Goal: Contribute content: Contribute content

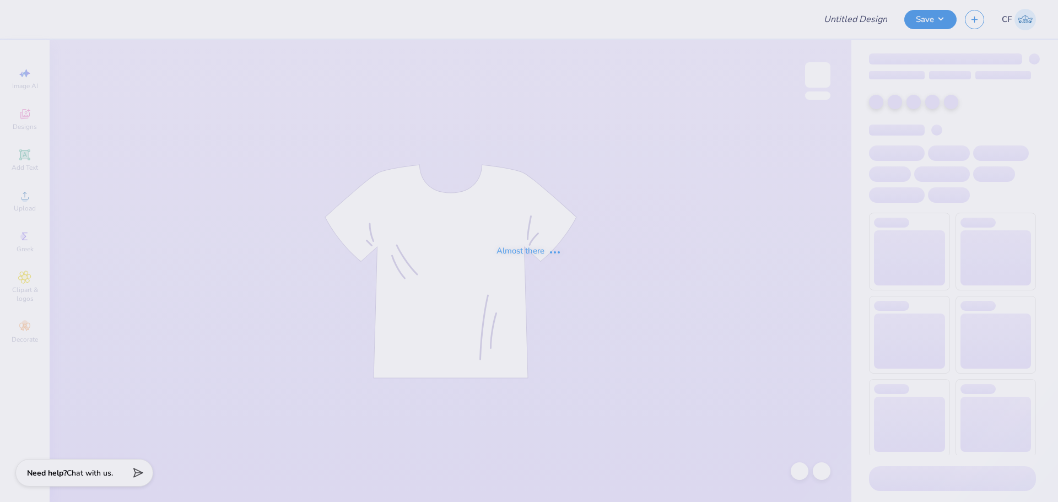
type input "alz crew"
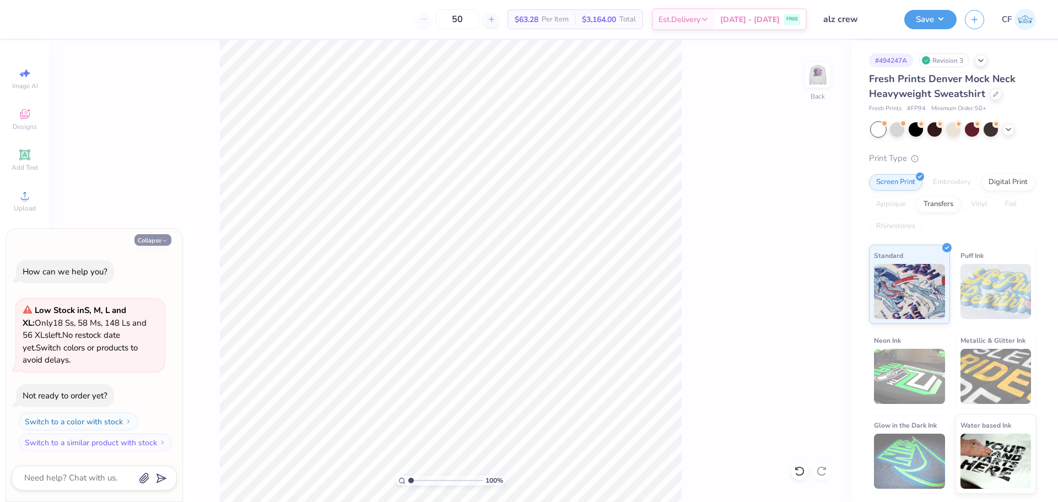
click at [146, 239] on button "Collapse" at bounding box center [152, 240] width 37 height 12
type textarea "x"
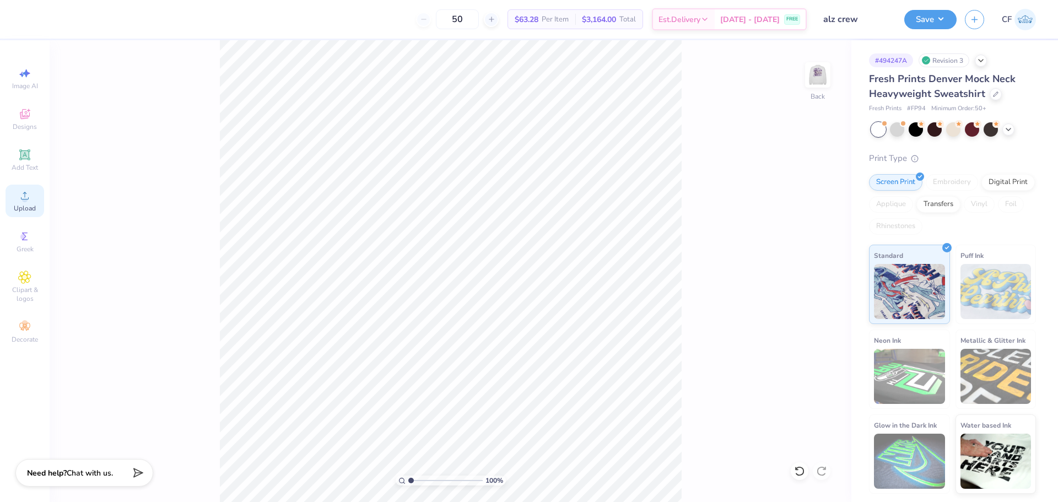
click at [29, 204] on span "Upload" at bounding box center [25, 208] width 22 height 9
click at [805, 239] on input "17.04" at bounding box center [811, 237] width 40 height 15
type input "3"
type input "2.64"
type input "3.00"
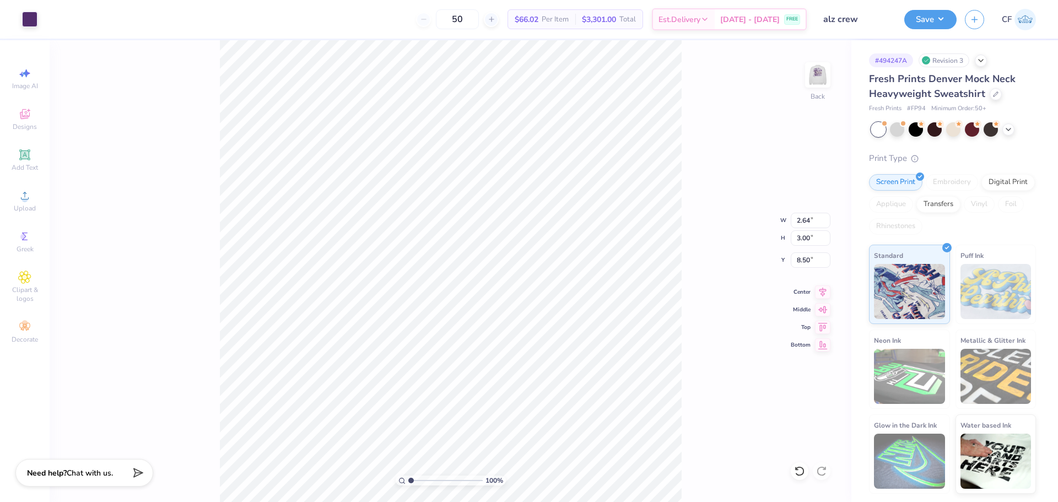
type input "3.00"
click at [809, 244] on input "3.00" at bounding box center [811, 237] width 40 height 15
click at [801, 265] on input "1.26" at bounding box center [811, 259] width 40 height 15
type input "2.00"
click at [809, 221] on input "2.64" at bounding box center [811, 220] width 40 height 15
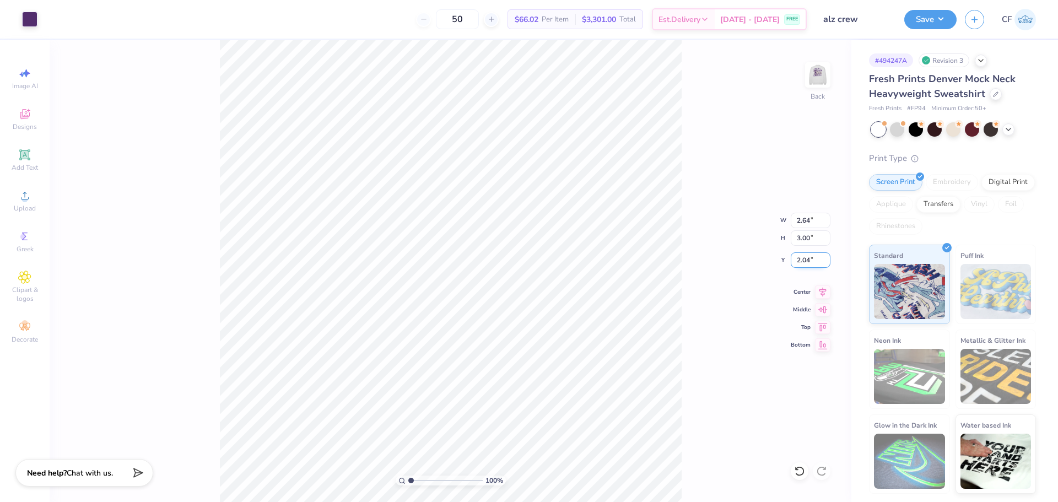
click at [803, 262] on input "2.04" at bounding box center [811, 259] width 40 height 15
type input "1.00"
click at [806, 258] on input "1.00" at bounding box center [811, 259] width 40 height 15
type input "2.00"
click at [802, 260] on input "2.00" at bounding box center [811, 259] width 40 height 15
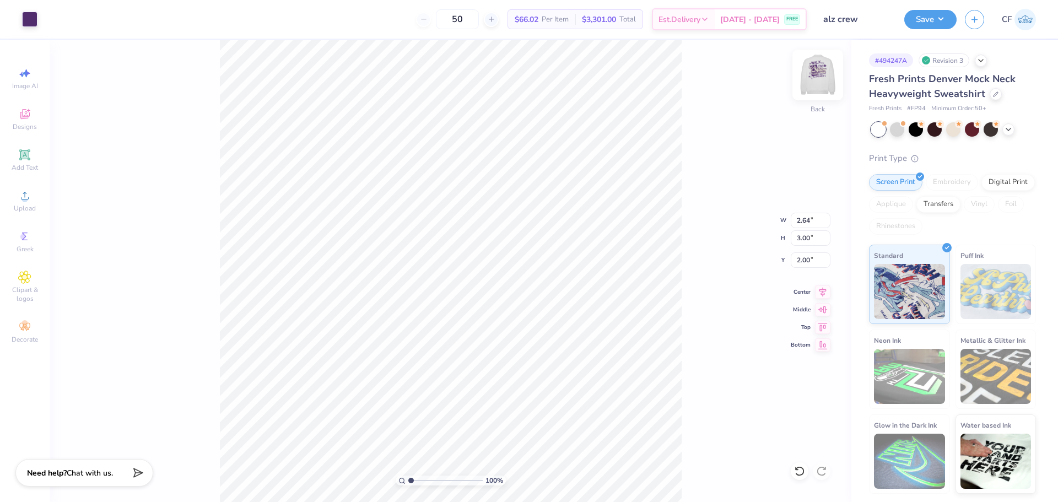
click at [814, 83] on img at bounding box center [818, 75] width 44 height 44
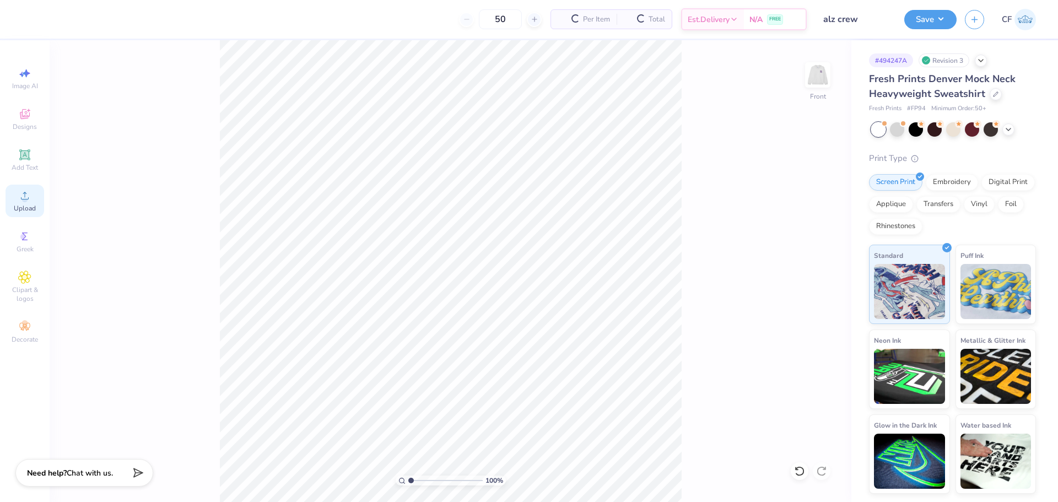
click at [25, 201] on circle at bounding box center [24, 199] width 6 height 6
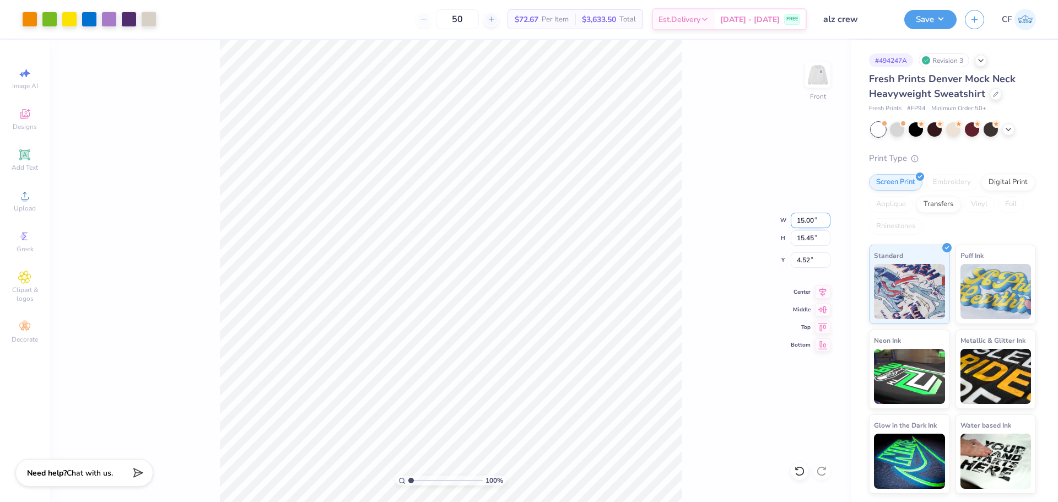
click at [805, 220] on input "15.00" at bounding box center [811, 220] width 40 height 15
type input "12.50"
type input "12.88"
click at [804, 265] on input "5.81" at bounding box center [811, 259] width 40 height 15
type input "3.00"
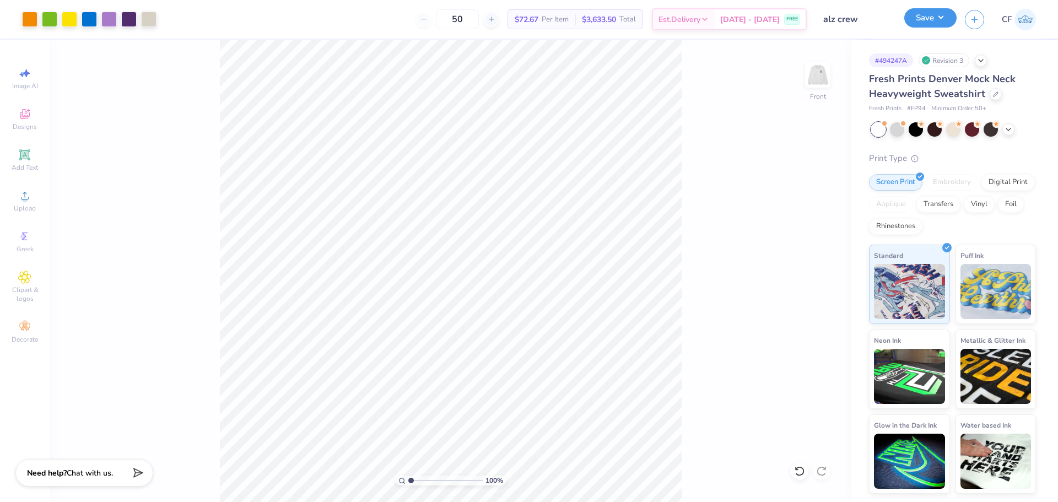
click at [925, 24] on button "Save" at bounding box center [930, 17] width 52 height 19
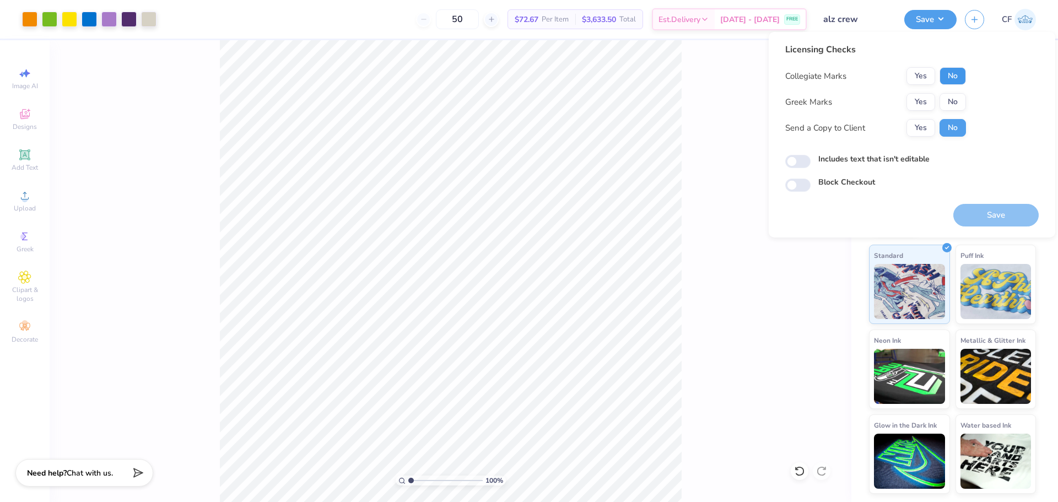
click at [953, 73] on button "No" at bounding box center [953, 76] width 26 height 18
click at [923, 103] on button "Yes" at bounding box center [921, 102] width 29 height 18
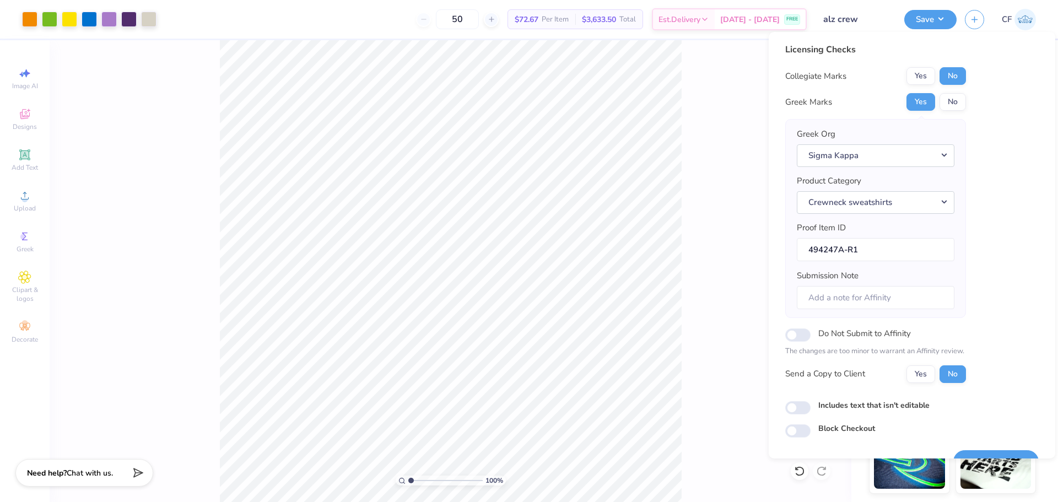
scroll to position [25, 0]
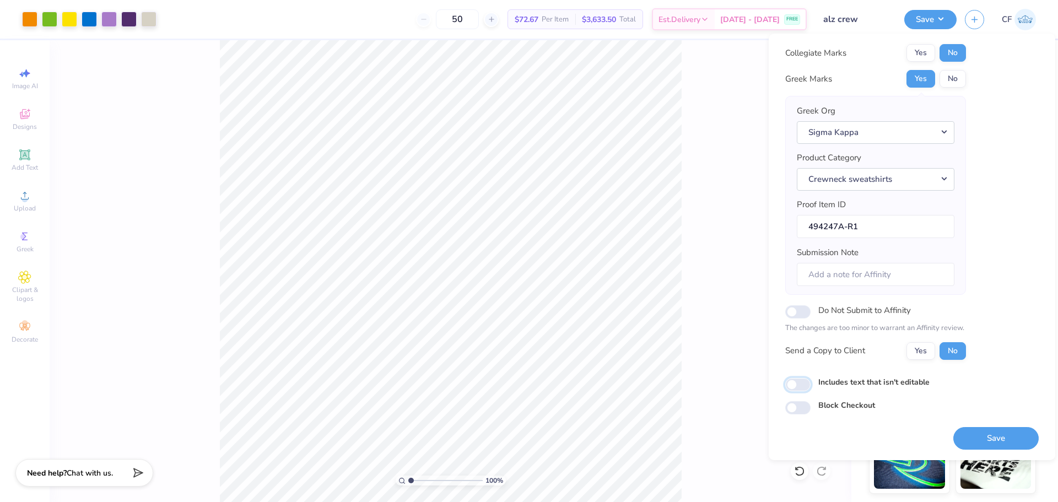
click at [798, 382] on input "Includes text that isn't editable" at bounding box center [797, 384] width 25 height 13
checkbox input "true"
click at [914, 358] on button "Yes" at bounding box center [921, 351] width 29 height 18
click at [982, 424] on div "Save" at bounding box center [995, 431] width 85 height 35
click at [1001, 435] on button "Save" at bounding box center [995, 438] width 85 height 23
